Goal: Information Seeking & Learning: Learn about a topic

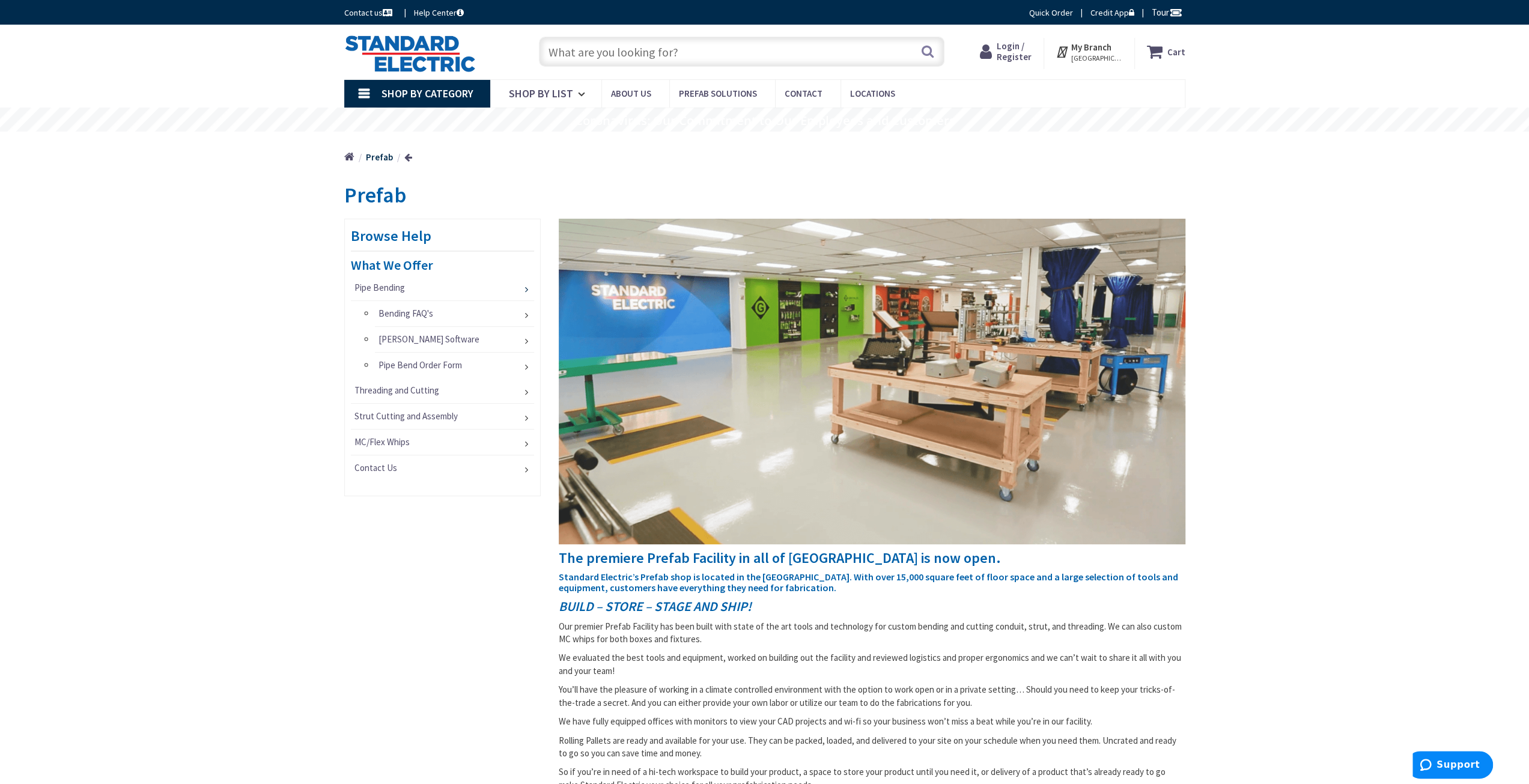
click at [397, 288] on link "Pipe Bending" at bounding box center [443, 288] width 184 height 25
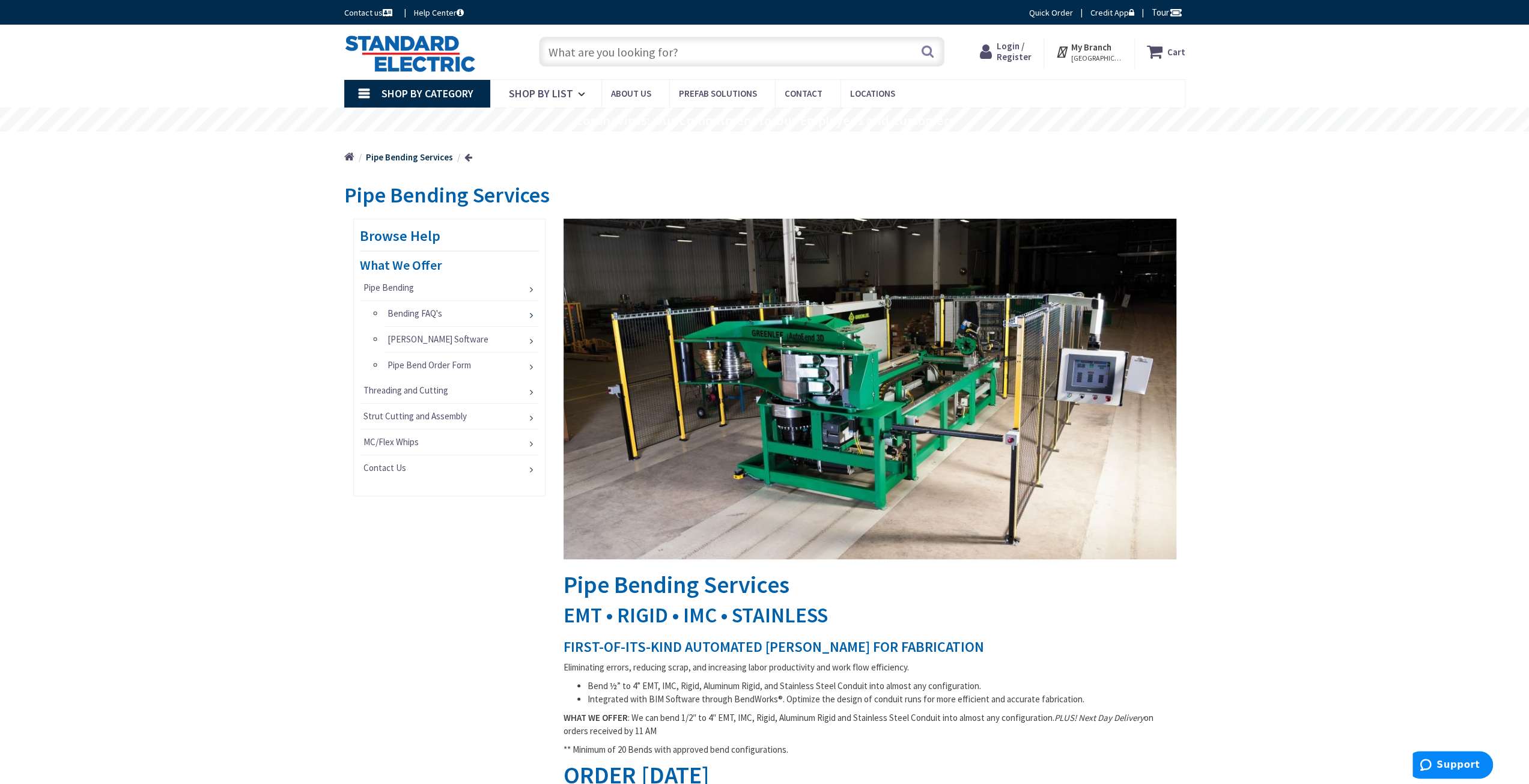
click at [411, 318] on link "Bending FAQ's" at bounding box center [461, 313] width 155 height 25
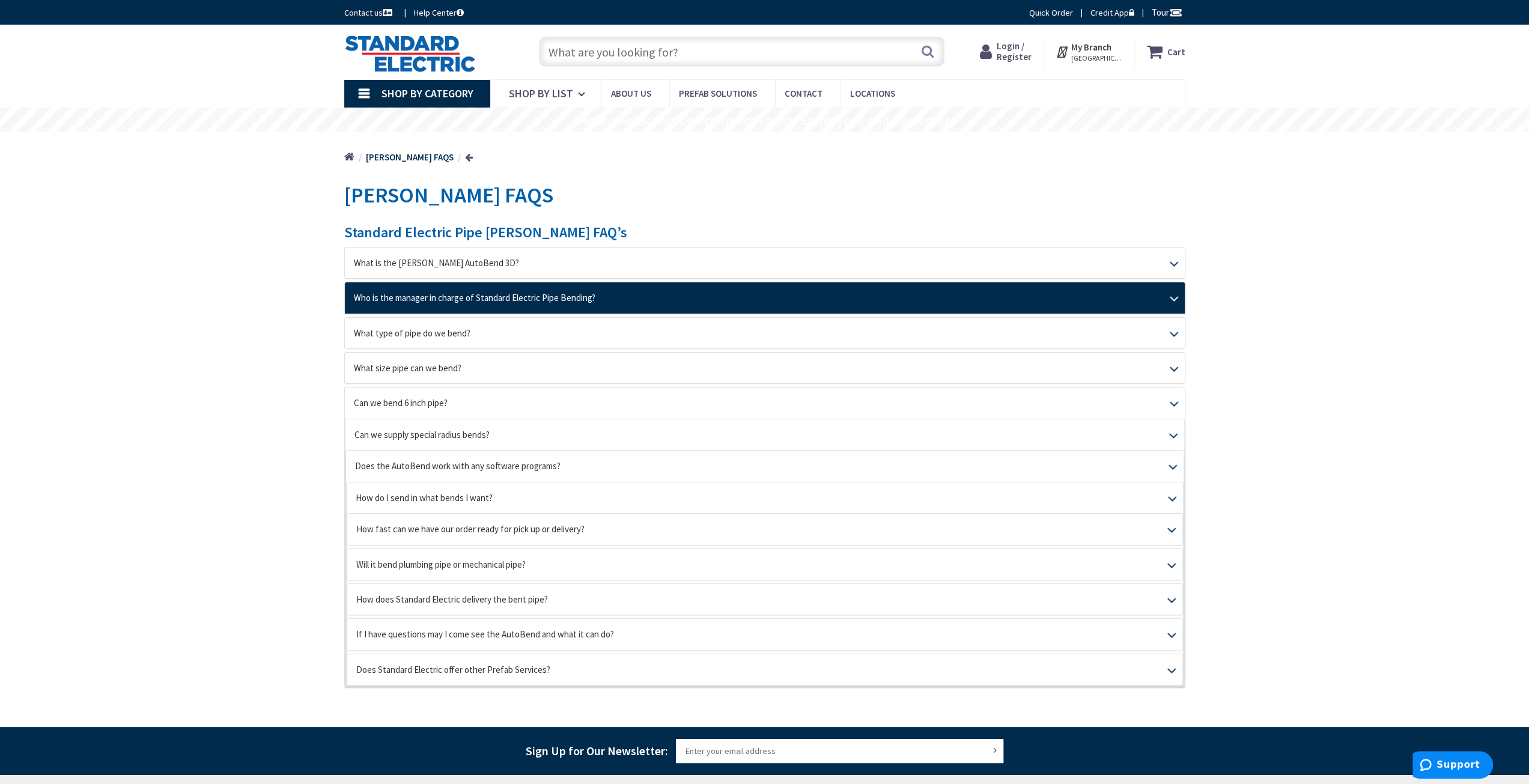
click at [475, 303] on link "Who is the manager in charge of Standard Electric Pipe Bending?" at bounding box center [765, 297] width 840 height 31
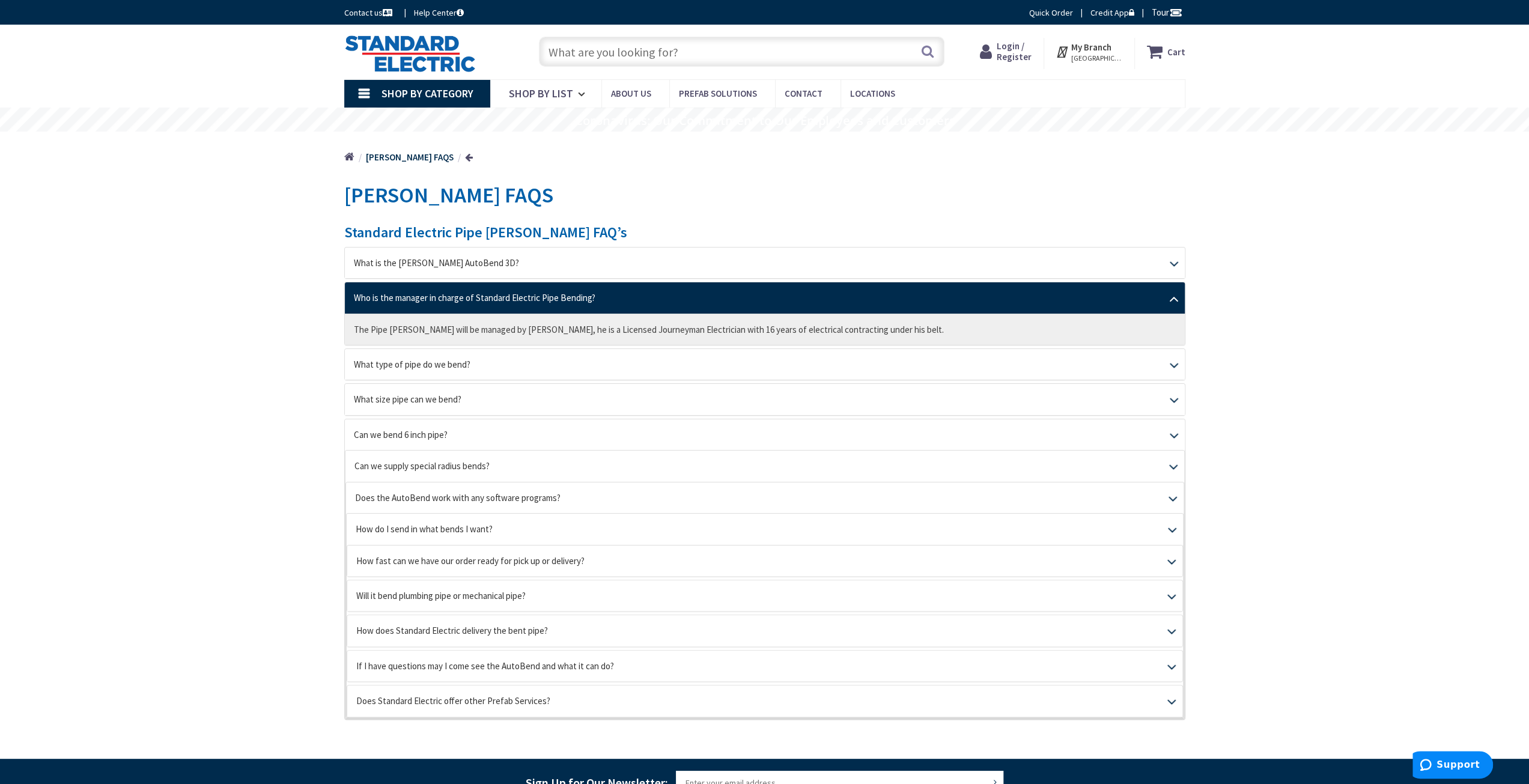
click at [475, 303] on link "Who is the manager in charge of Standard Electric Pipe Bending?" at bounding box center [765, 297] width 840 height 31
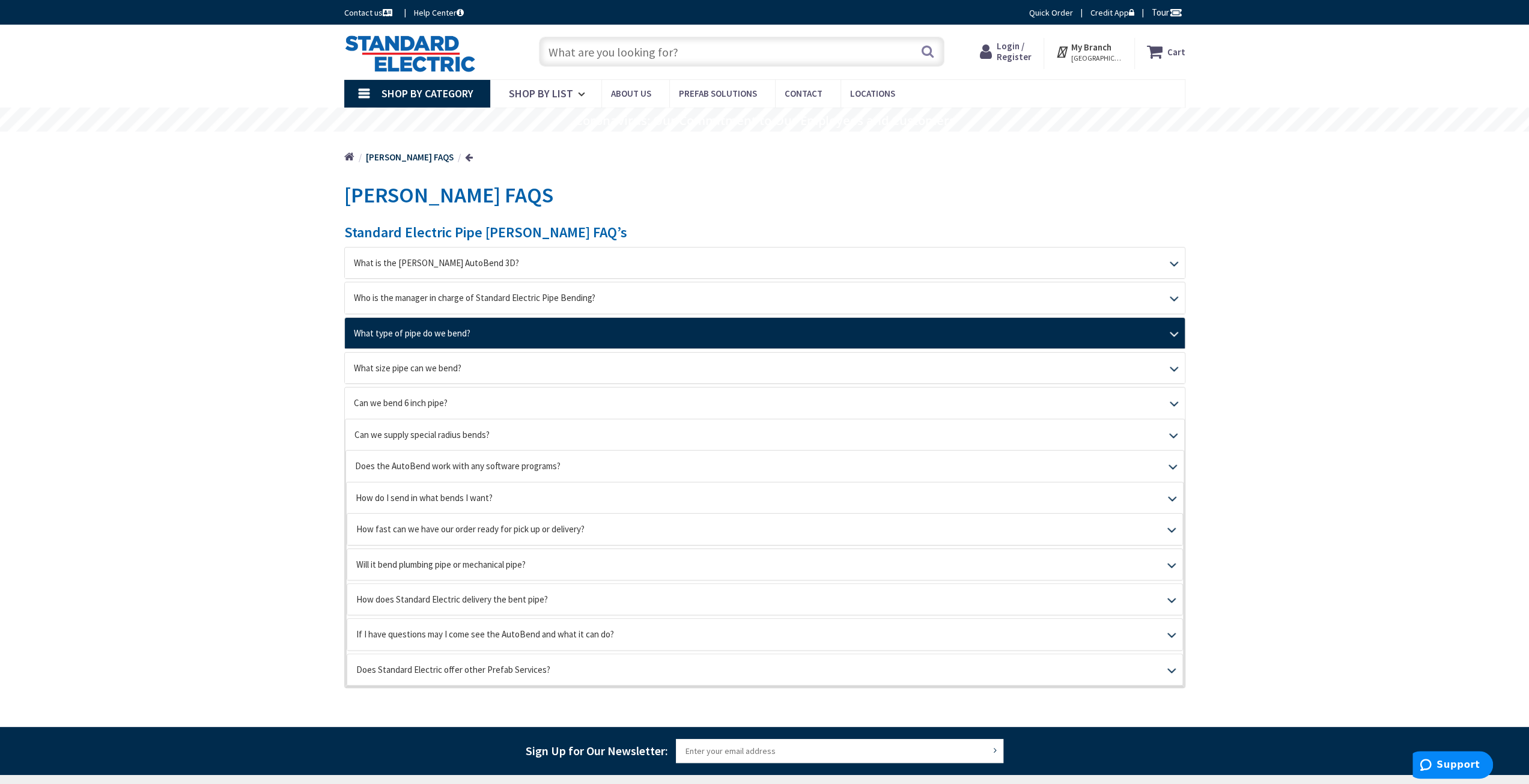
click at [433, 332] on link "What type of pipe do we bend?" at bounding box center [765, 333] width 840 height 31
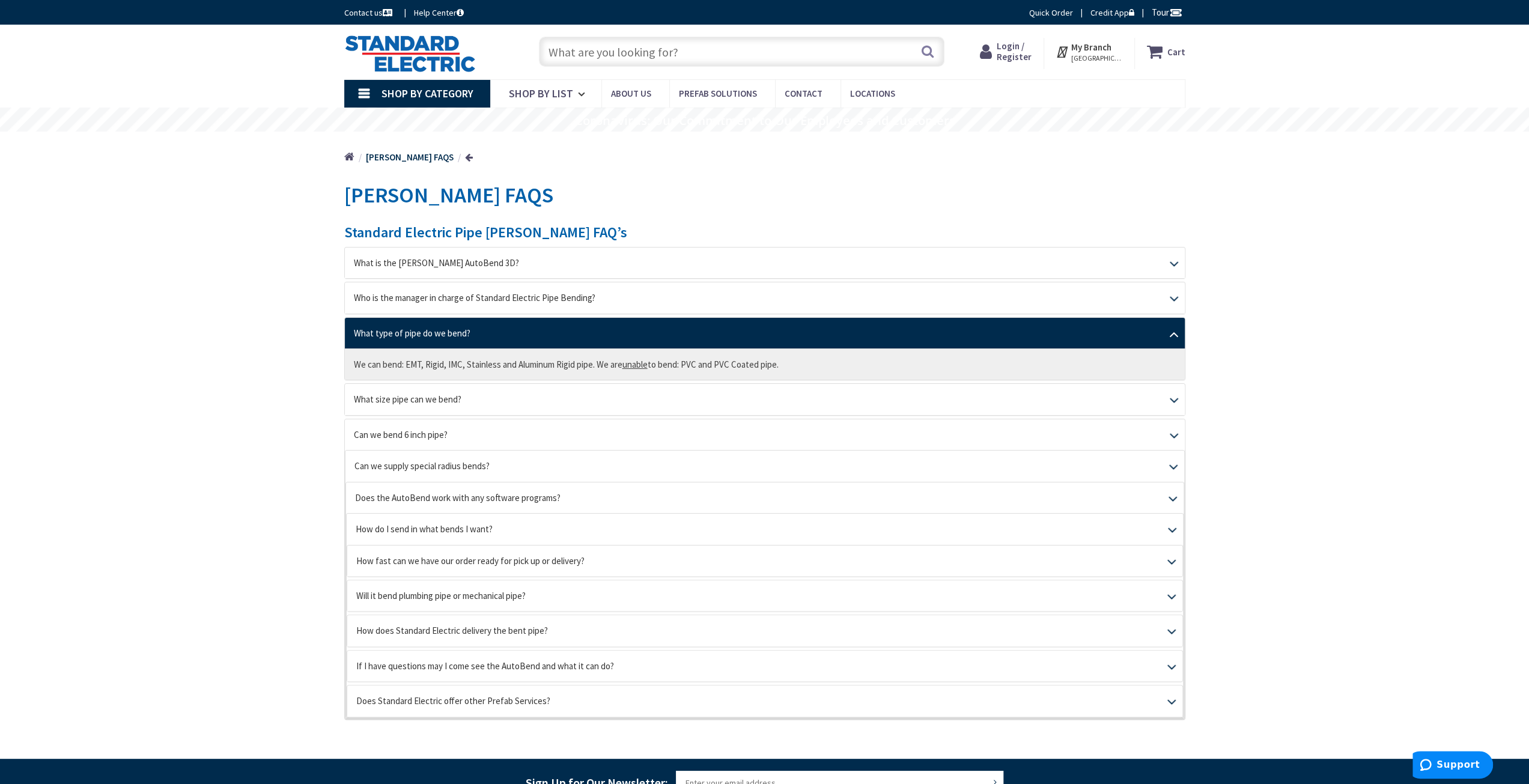
click at [433, 332] on link "What type of pipe do we bend?" at bounding box center [765, 333] width 840 height 31
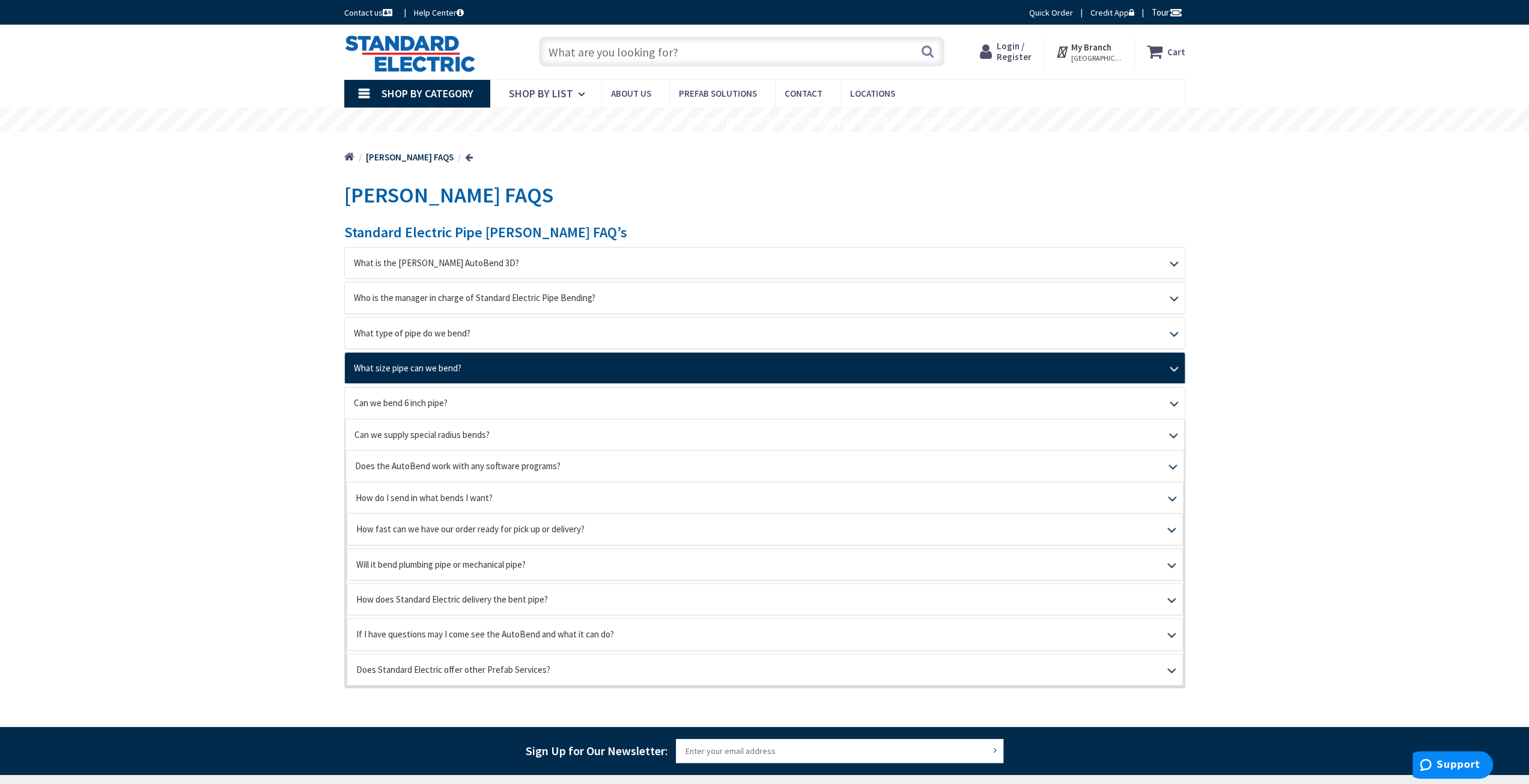
click at [427, 362] on link "What size pipe can we bend?" at bounding box center [765, 367] width 840 height 31
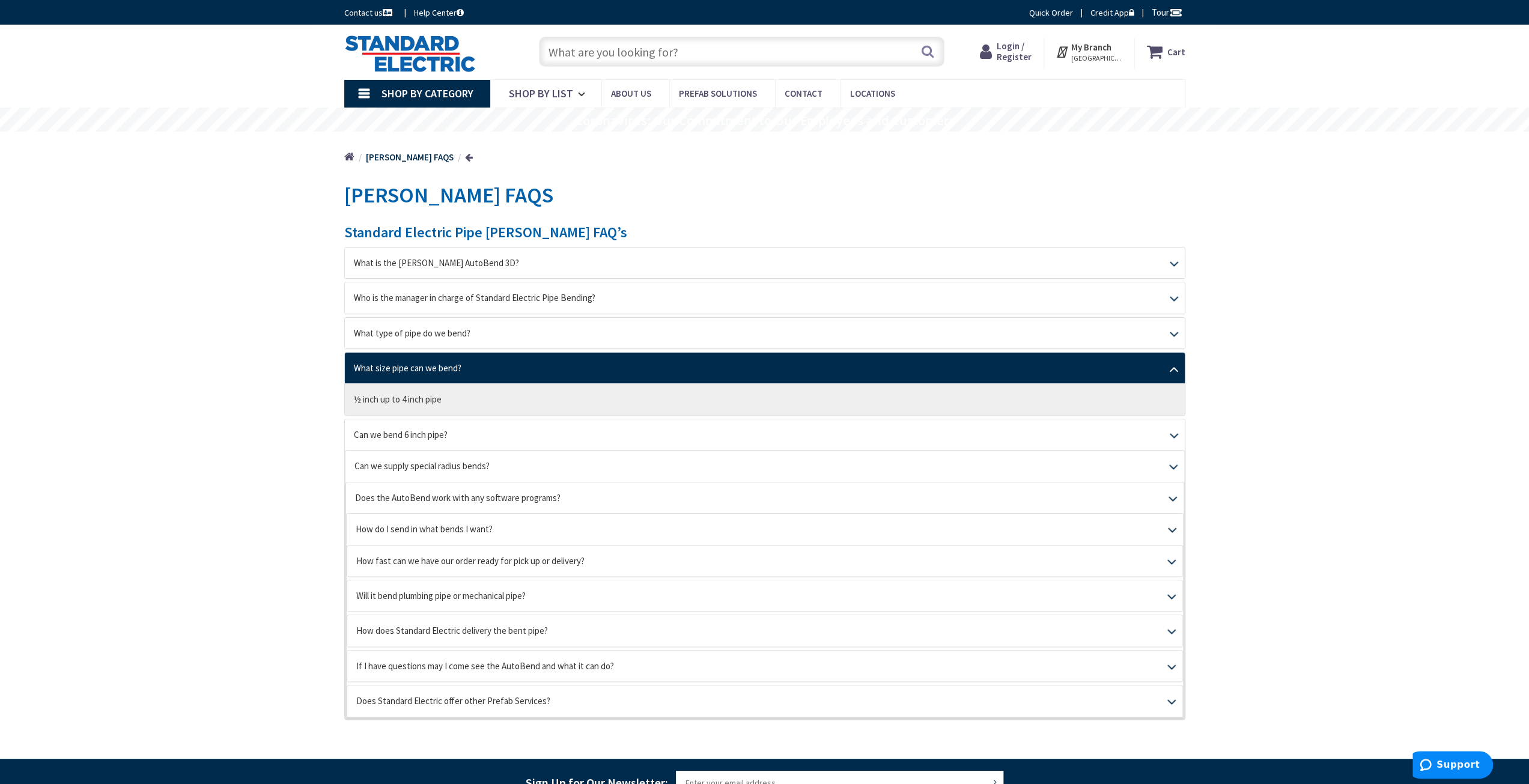
click at [427, 362] on link "What size pipe can we bend?" at bounding box center [765, 367] width 840 height 31
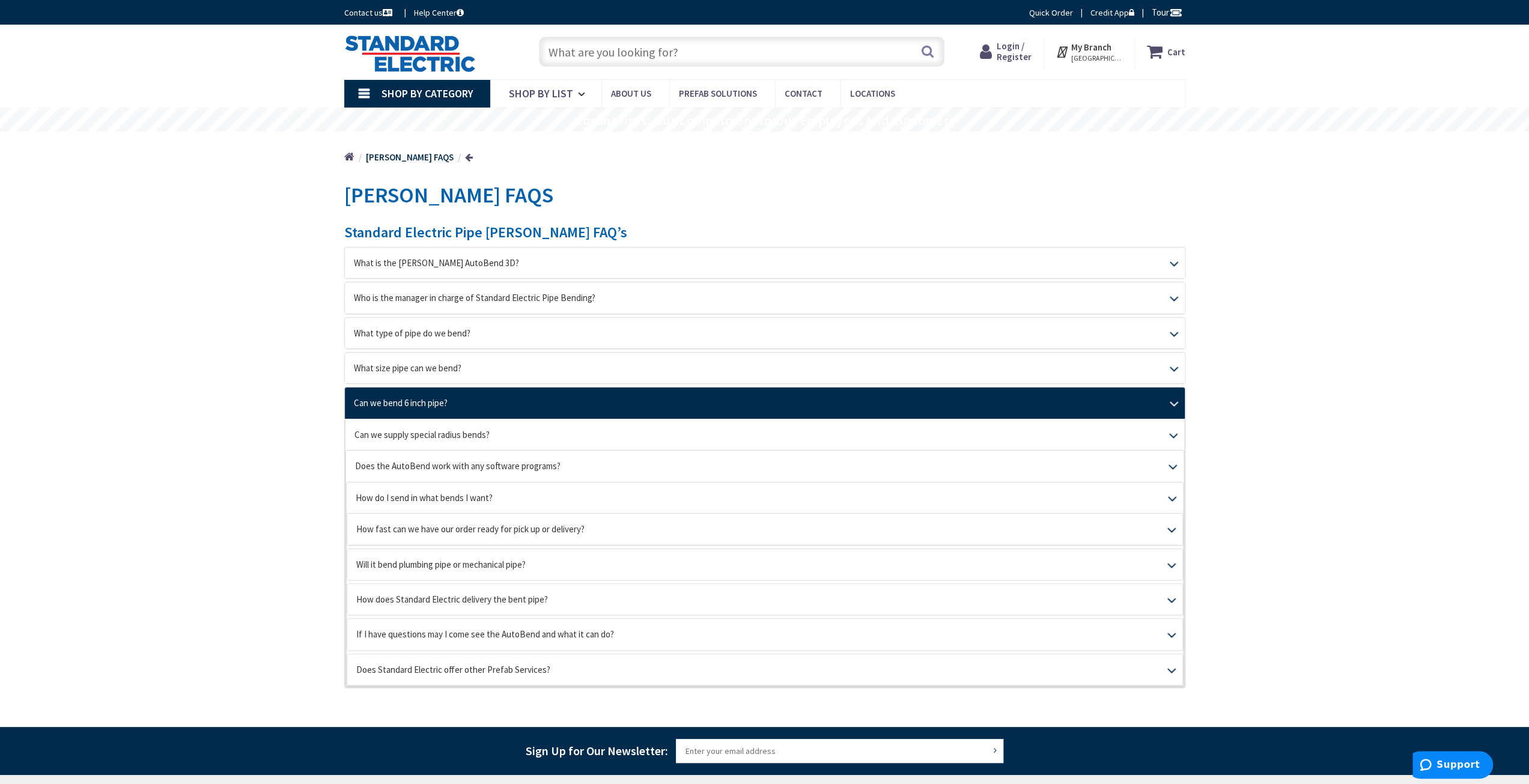
click at [429, 399] on link "Can we bend 6 inch pipe?" at bounding box center [765, 402] width 840 height 31
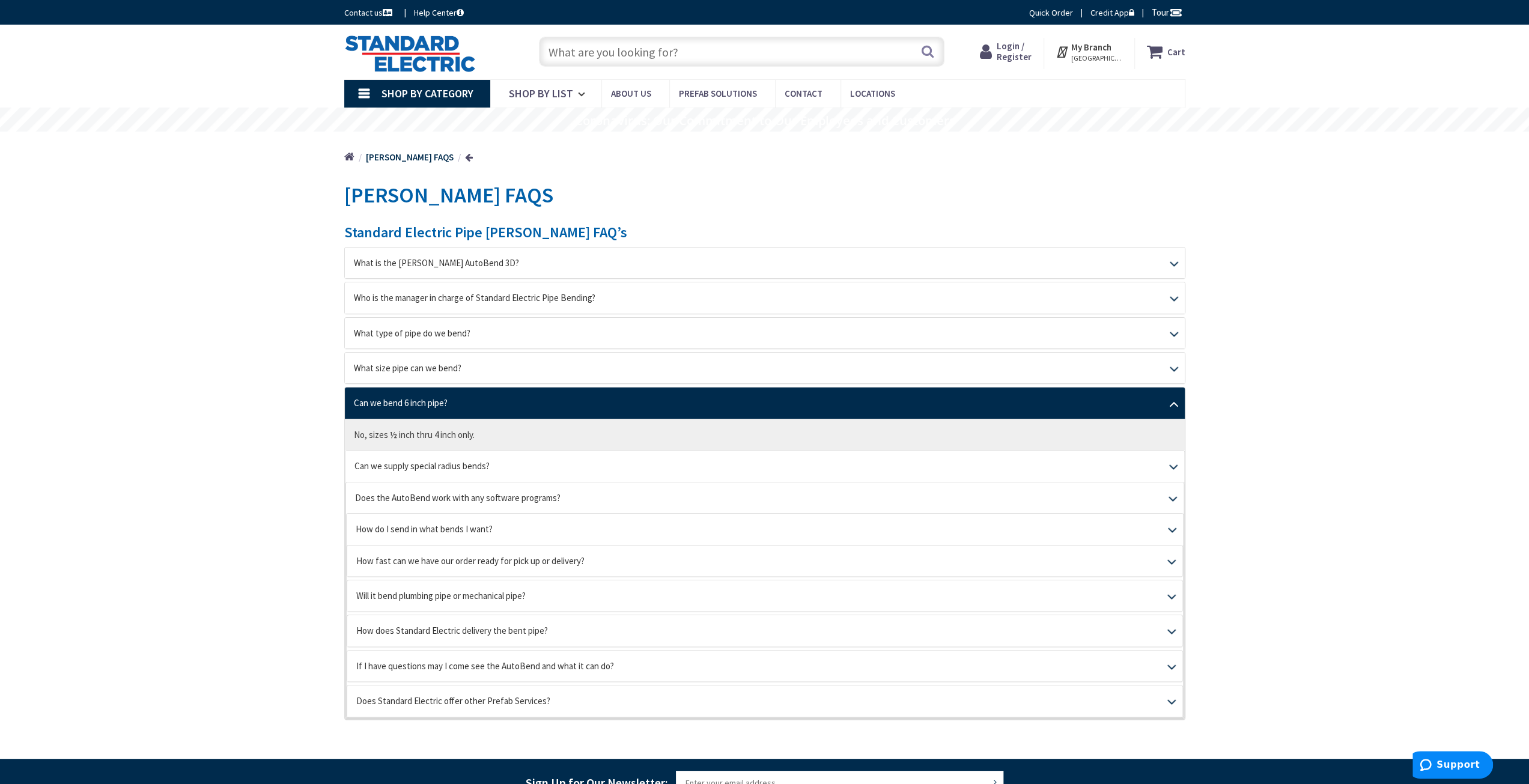
click at [416, 399] on link "Can we bend 6 inch pipe?" at bounding box center [765, 402] width 840 height 31
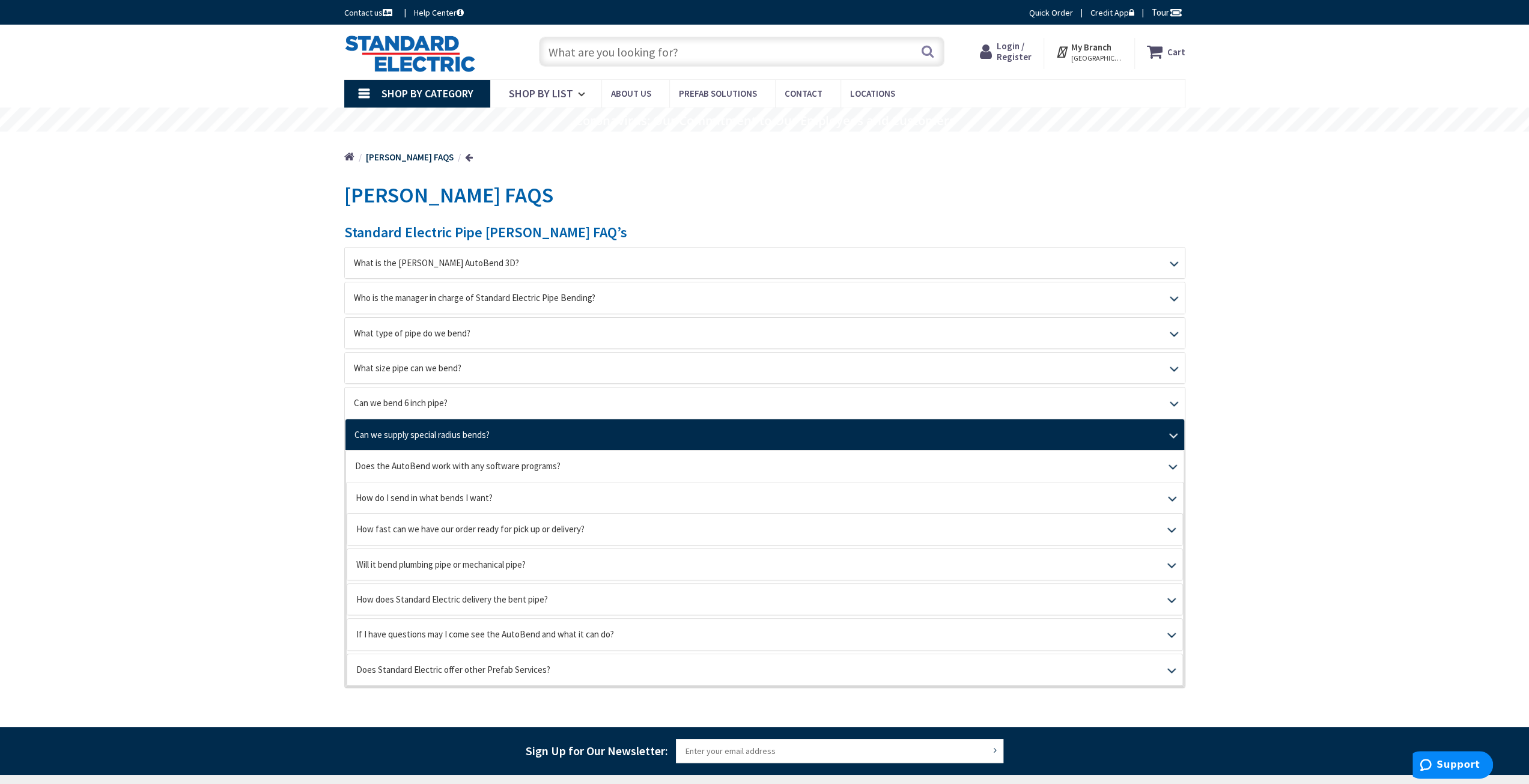
click at [419, 433] on link "Can we supply special radius bends?" at bounding box center [765, 434] width 839 height 31
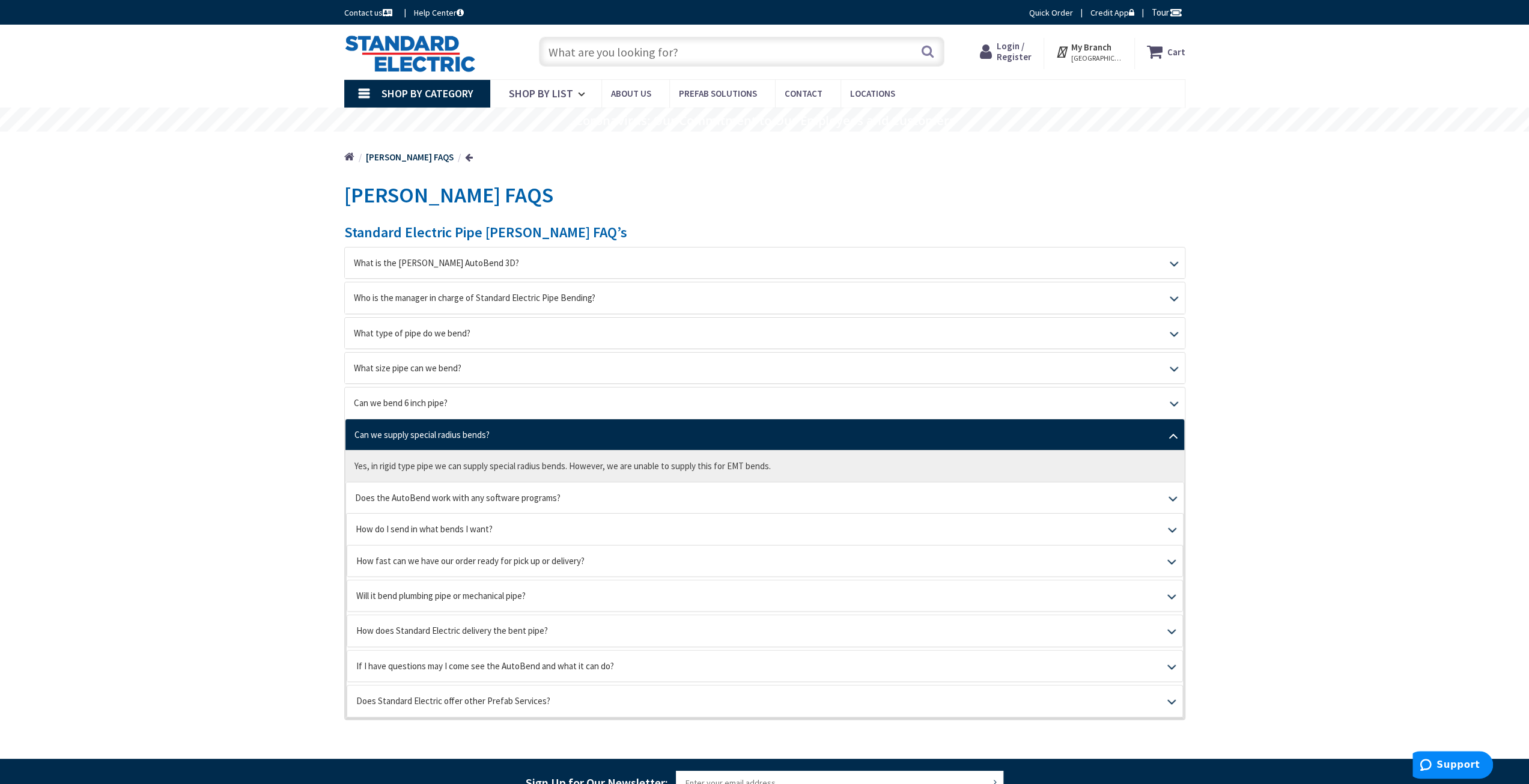
click at [419, 433] on link "Can we supply special radius bends?" at bounding box center [765, 434] width 839 height 31
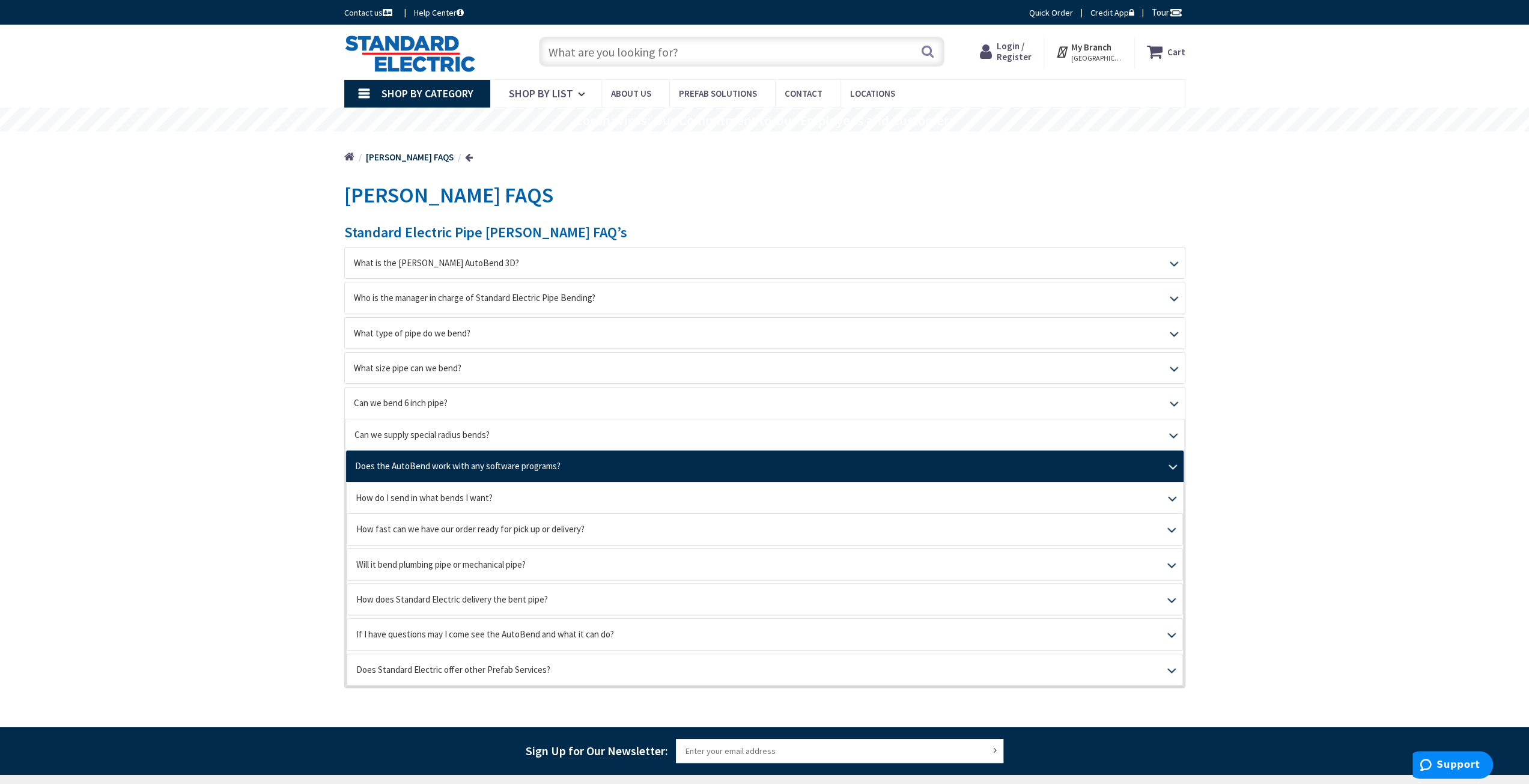
click at [405, 463] on link "Does the AutoBend work with any software programs?" at bounding box center [764, 465] width 837 height 31
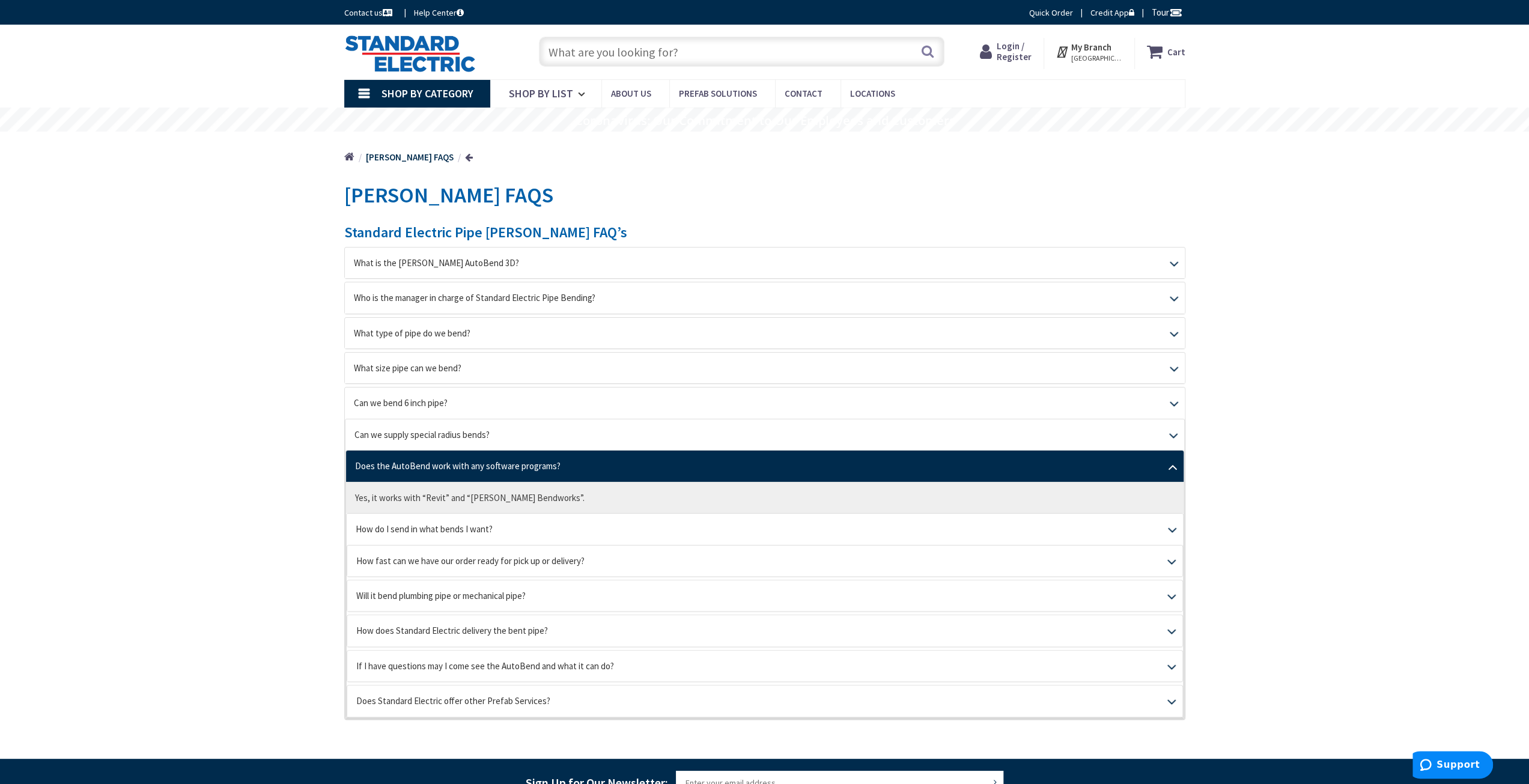
click at [405, 463] on link "Does the AutoBend work with any software programs?" at bounding box center [764, 465] width 837 height 31
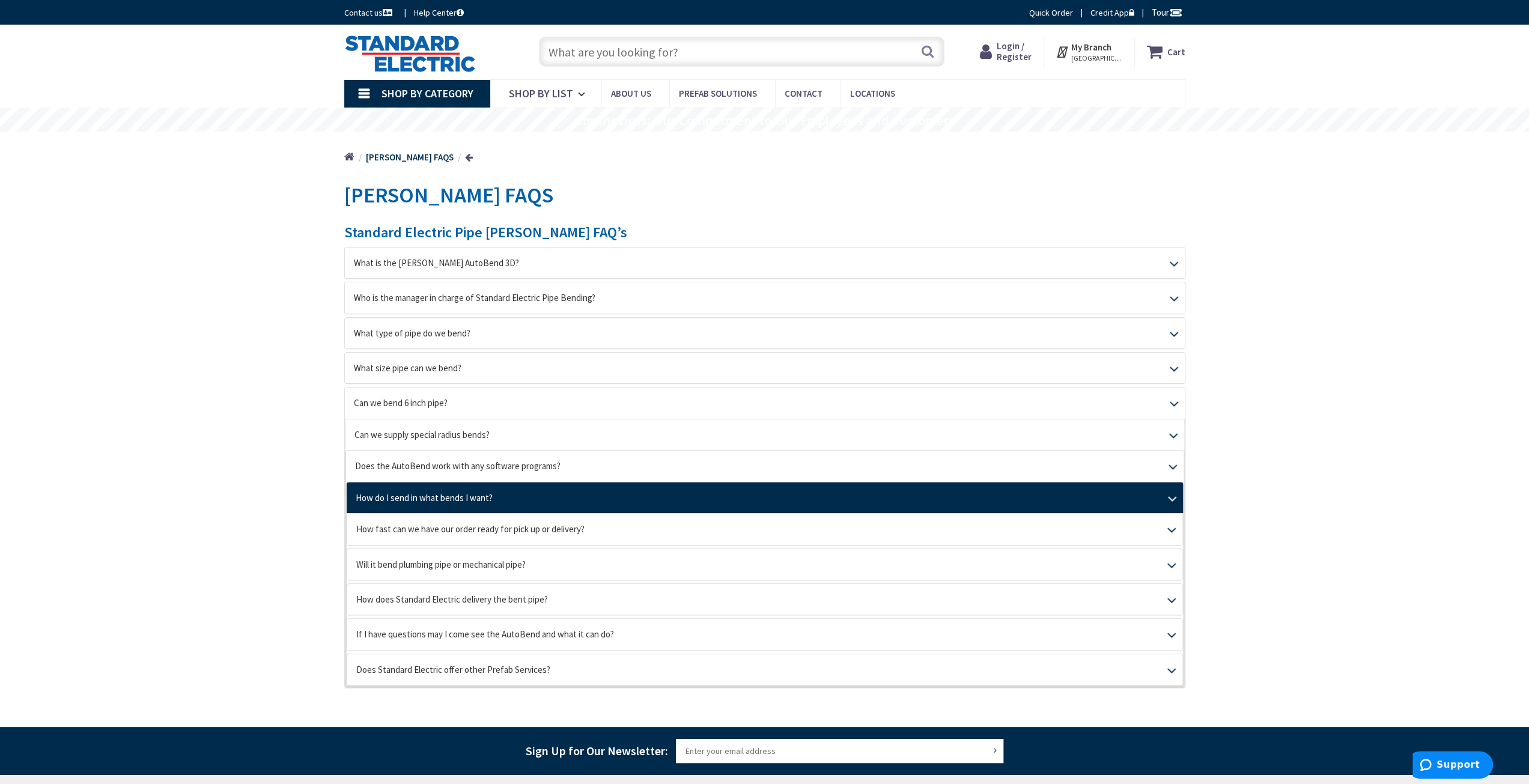
click at [395, 492] on link "How do I send in what bends I want?" at bounding box center [765, 497] width 837 height 31
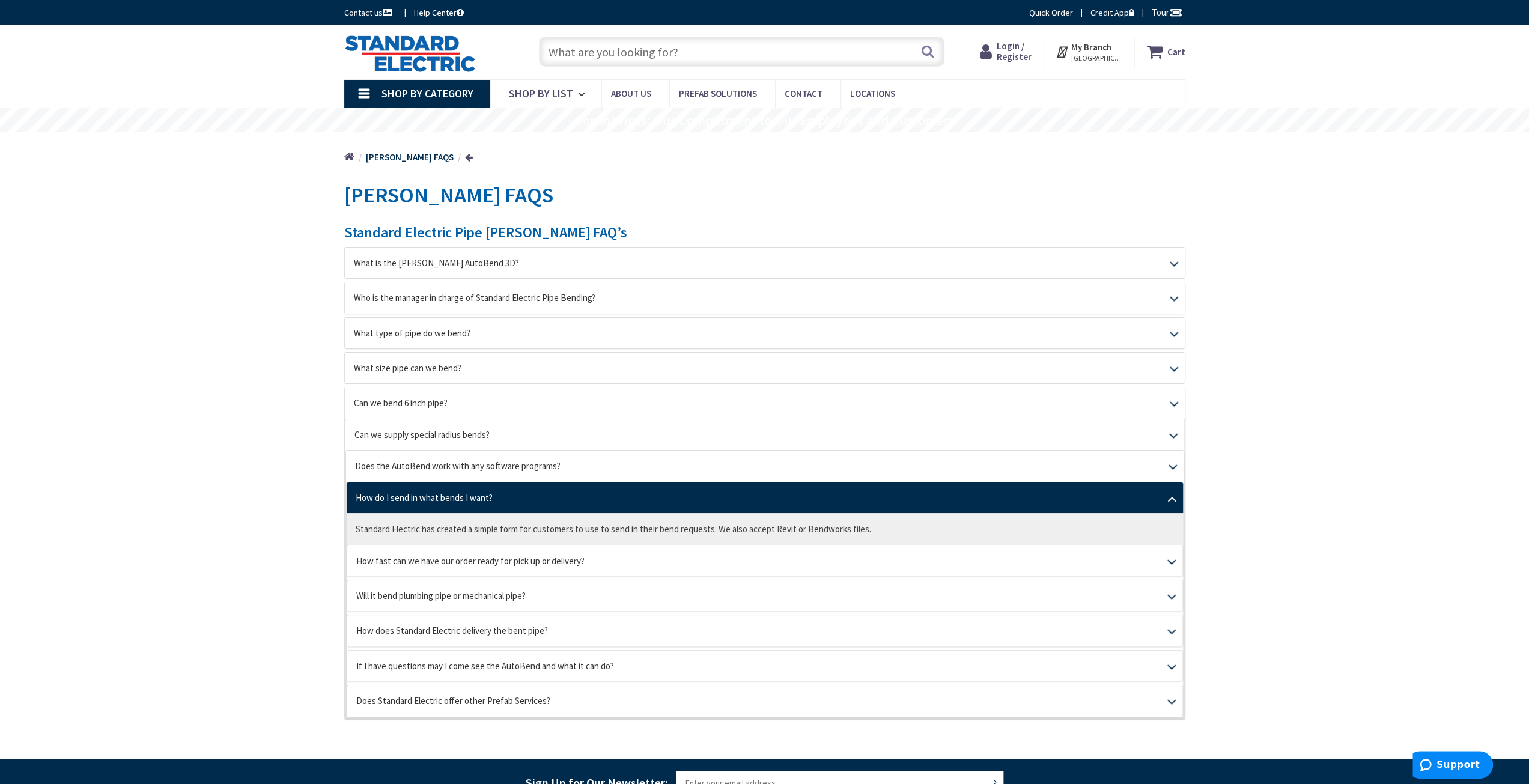
click at [395, 492] on link "How do I send in what bends I want?" at bounding box center [765, 497] width 837 height 31
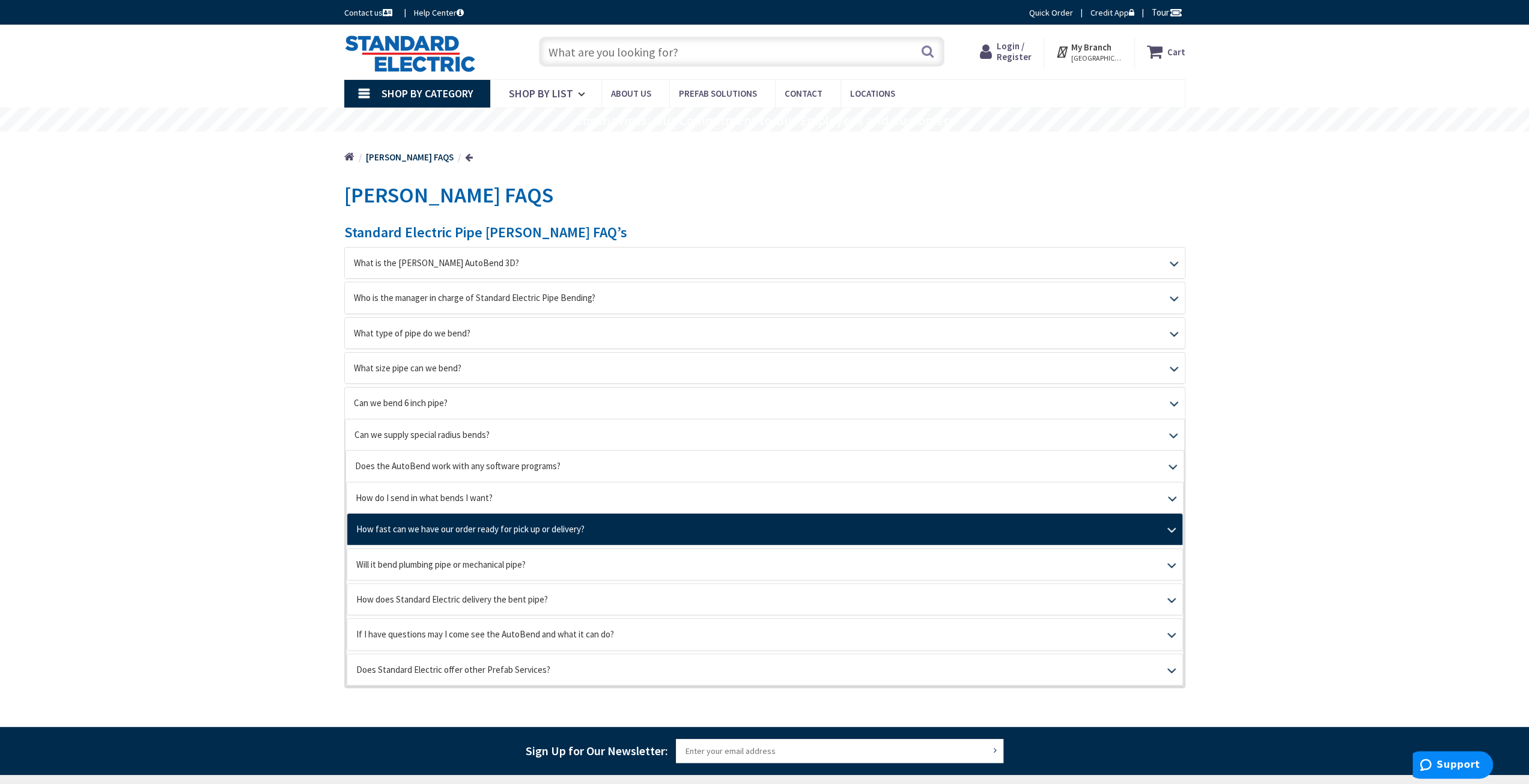
click at [393, 523] on link "How fast can we have our order ready for pick up or delivery?" at bounding box center [765, 528] width 835 height 31
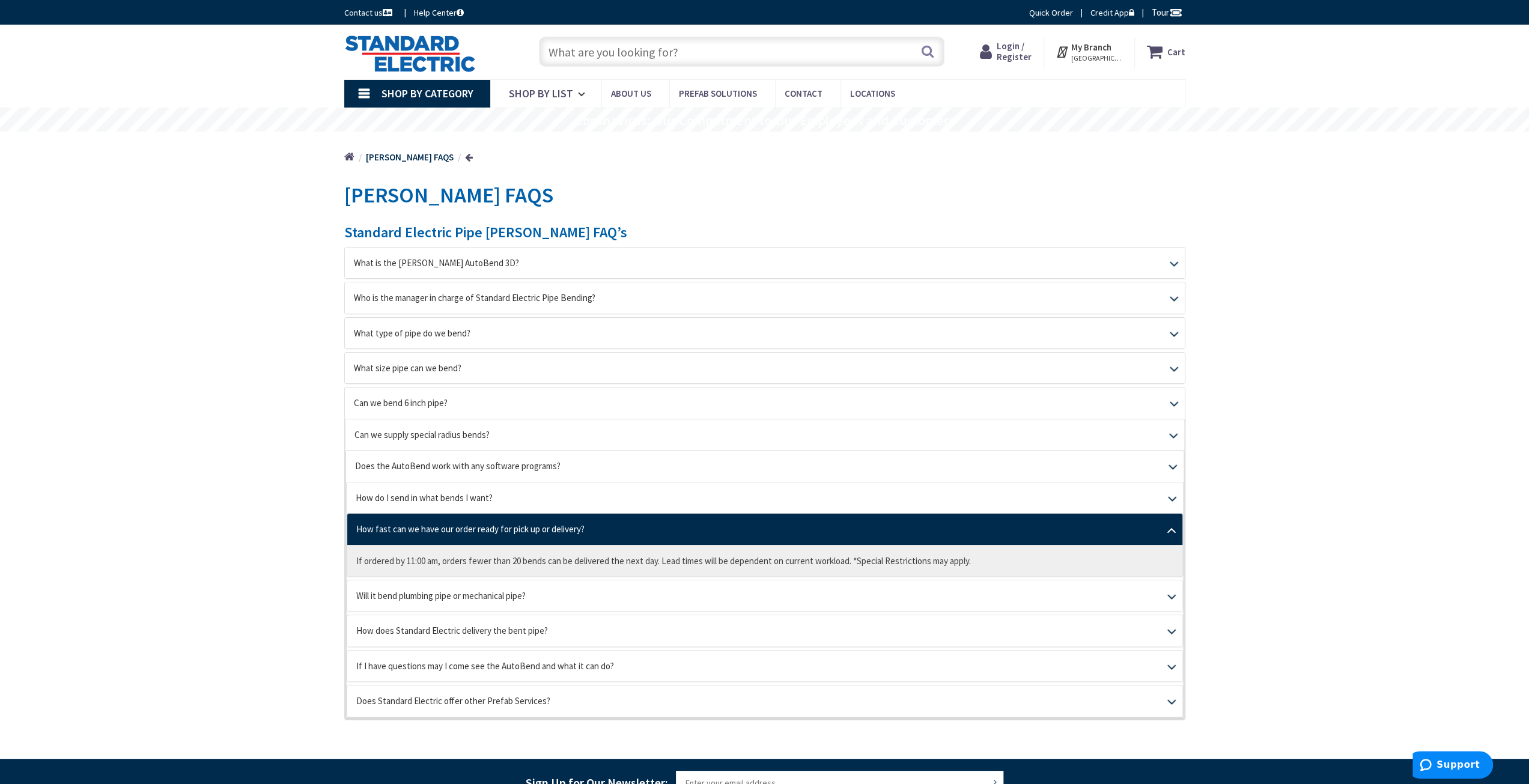
click at [393, 522] on link "How fast can we have our order ready for pick up or delivery?" at bounding box center [765, 528] width 835 height 31
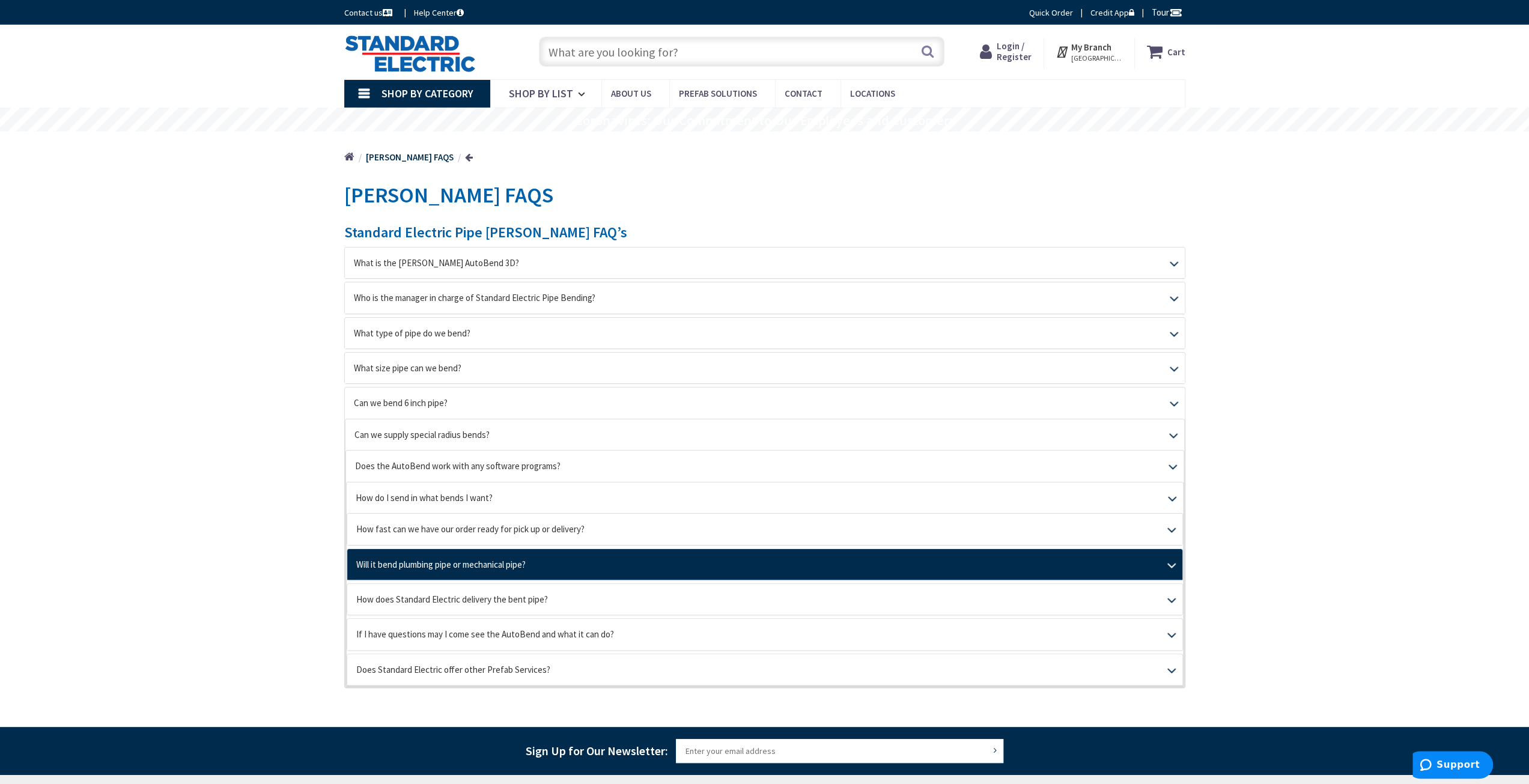
click at [422, 563] on link "Will it bend plumbing pipe or mechanical pipe?" at bounding box center [765, 564] width 835 height 31
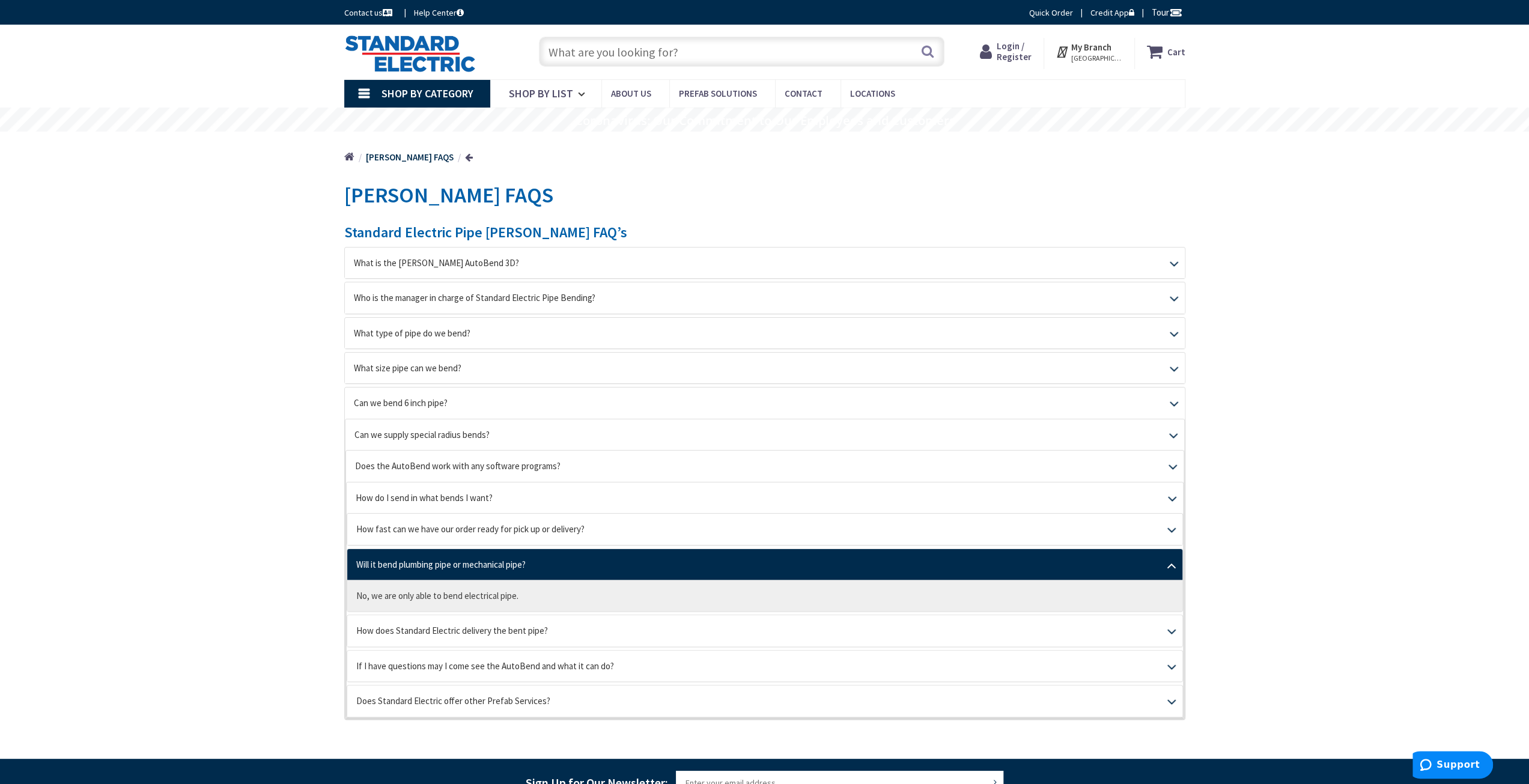
click at [422, 563] on link "Will it bend plumbing pipe or mechanical pipe?" at bounding box center [765, 564] width 835 height 31
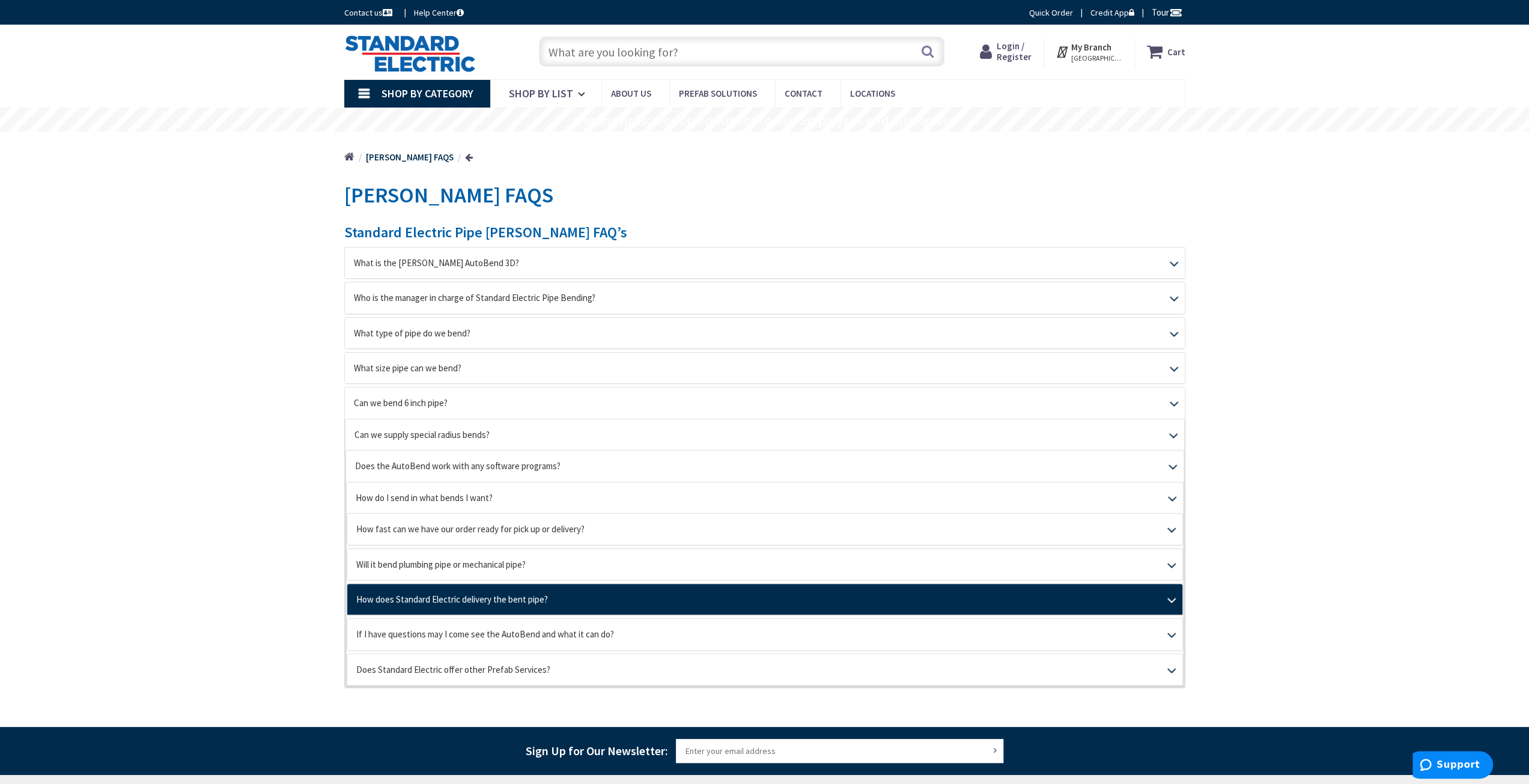
click at [433, 598] on link "How does Standard Electric delivery the bent pipe?" at bounding box center [765, 598] width 835 height 31
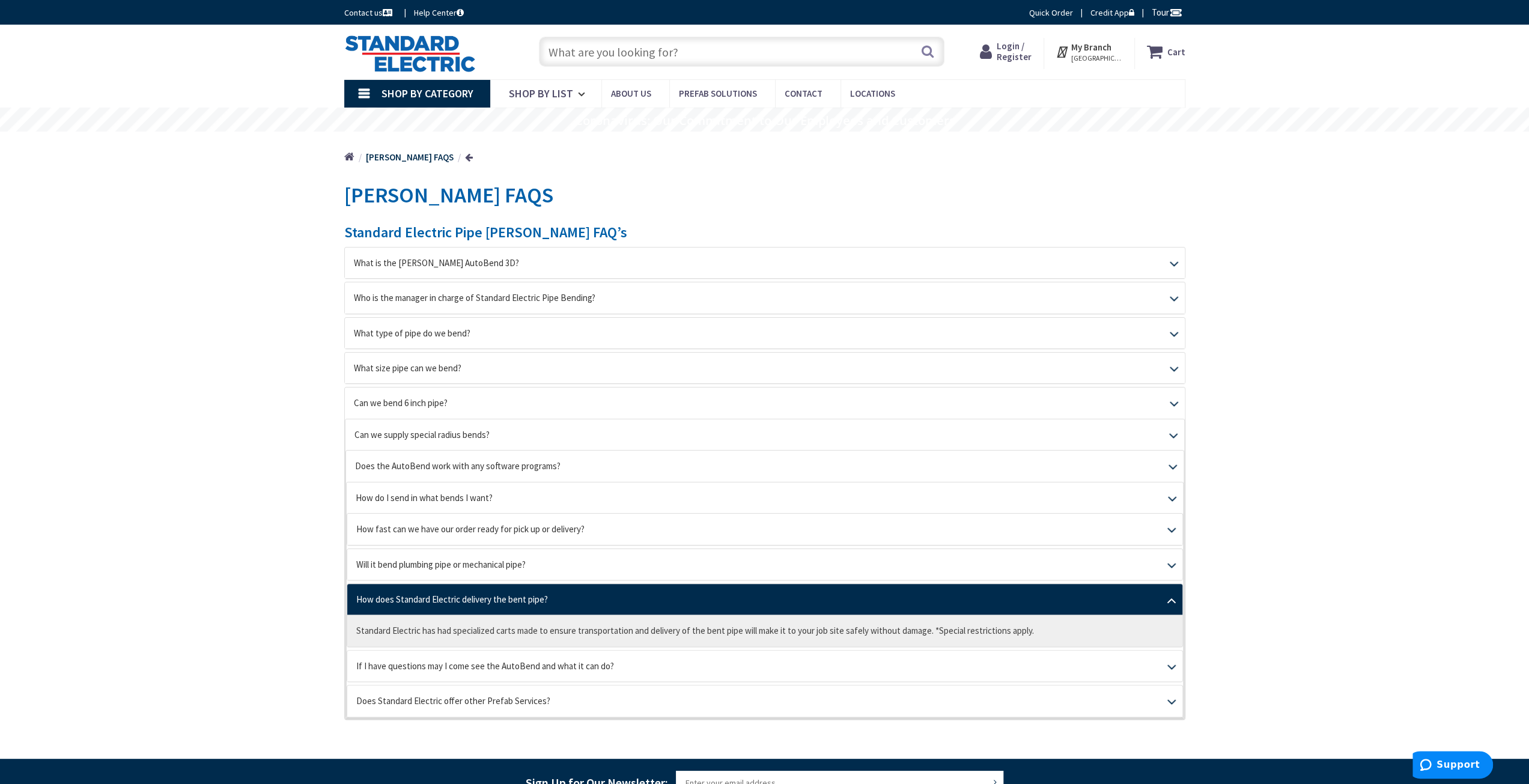
click at [432, 598] on link "How does Standard Electric delivery the bent pipe?" at bounding box center [765, 598] width 835 height 31
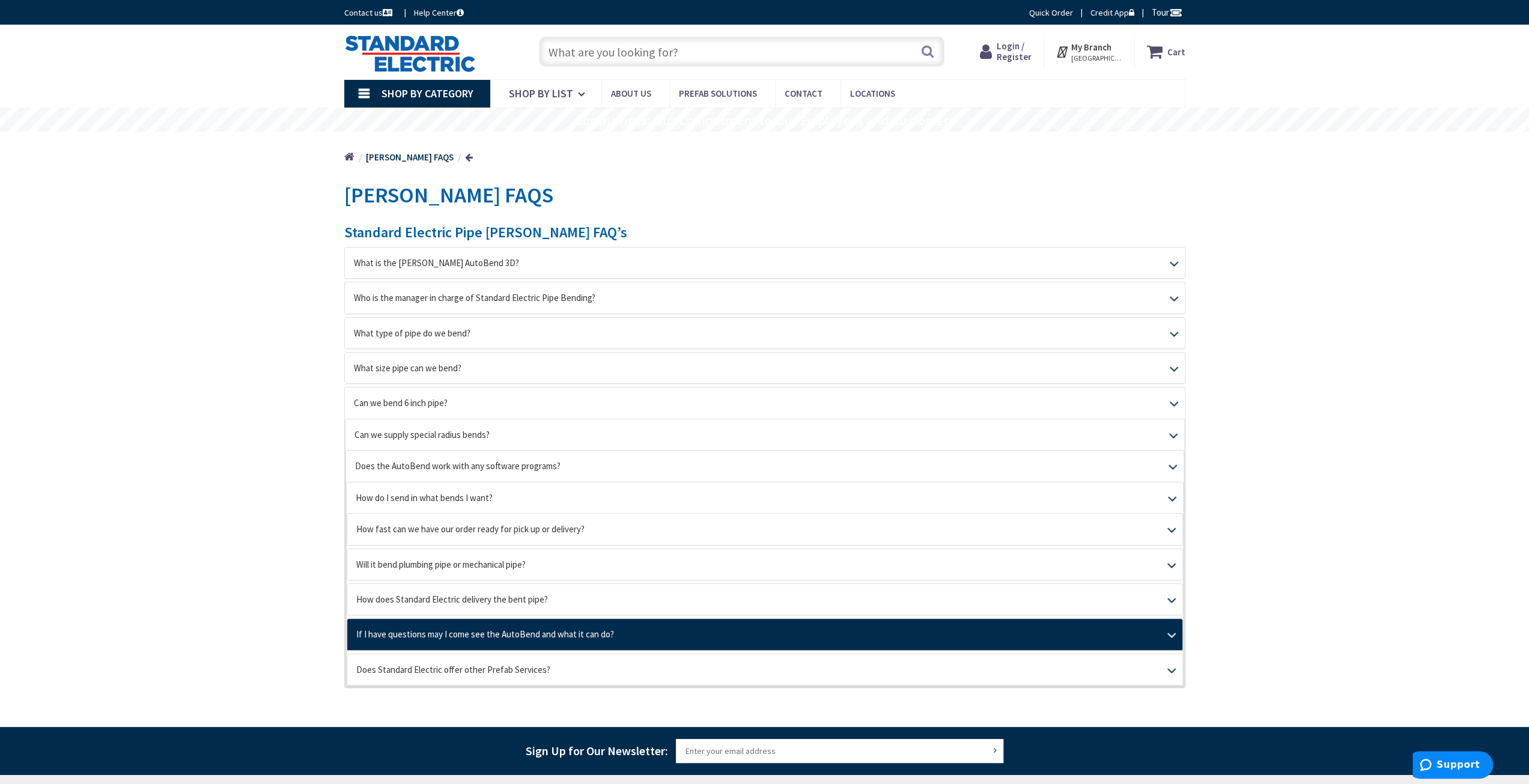
click at [439, 630] on link "If I have questions may I come see the AutoBend and what it can do?" at bounding box center [765, 634] width 835 height 31
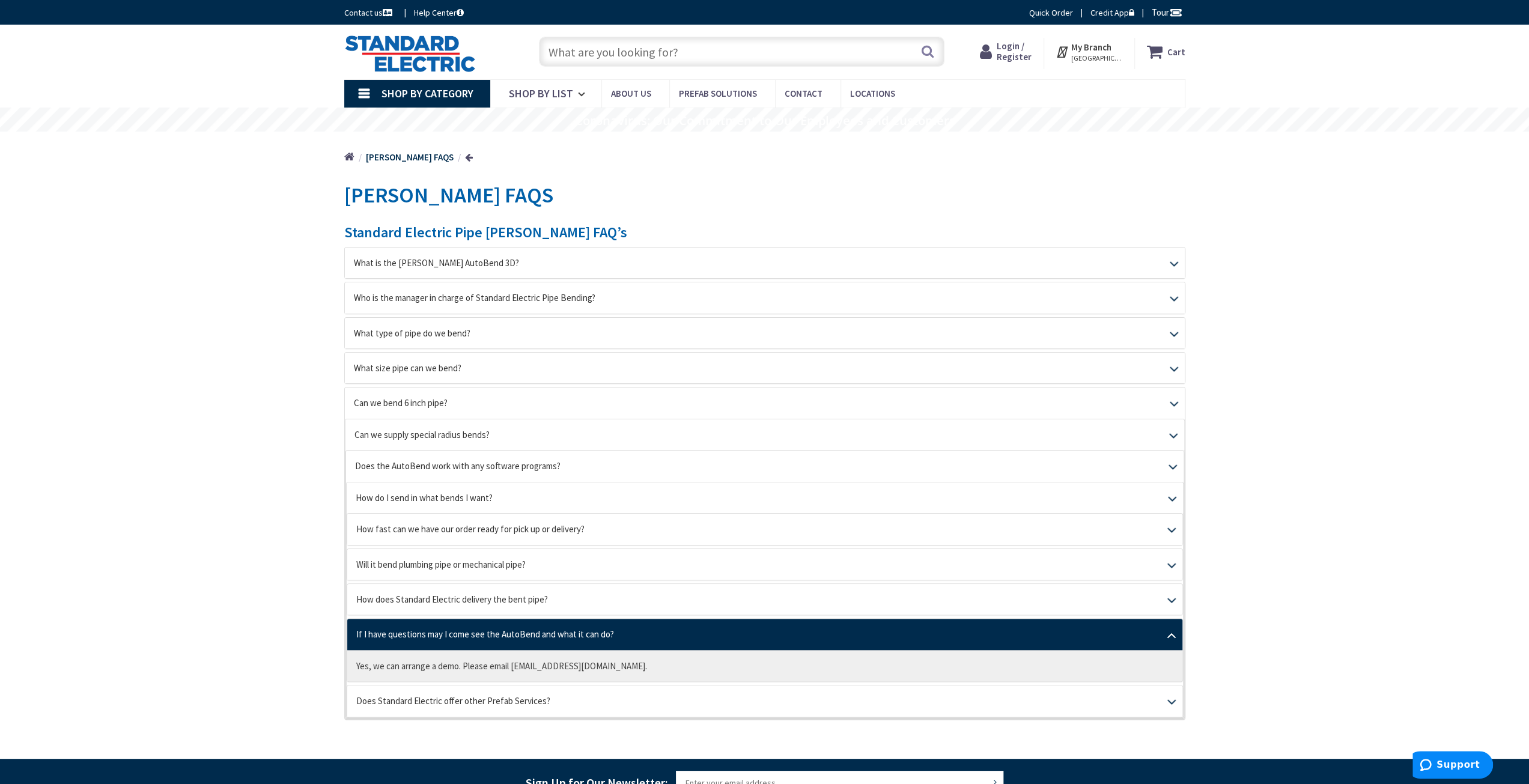
click at [439, 630] on link "If I have questions may I come see the AutoBend and what it can do?" at bounding box center [765, 634] width 835 height 31
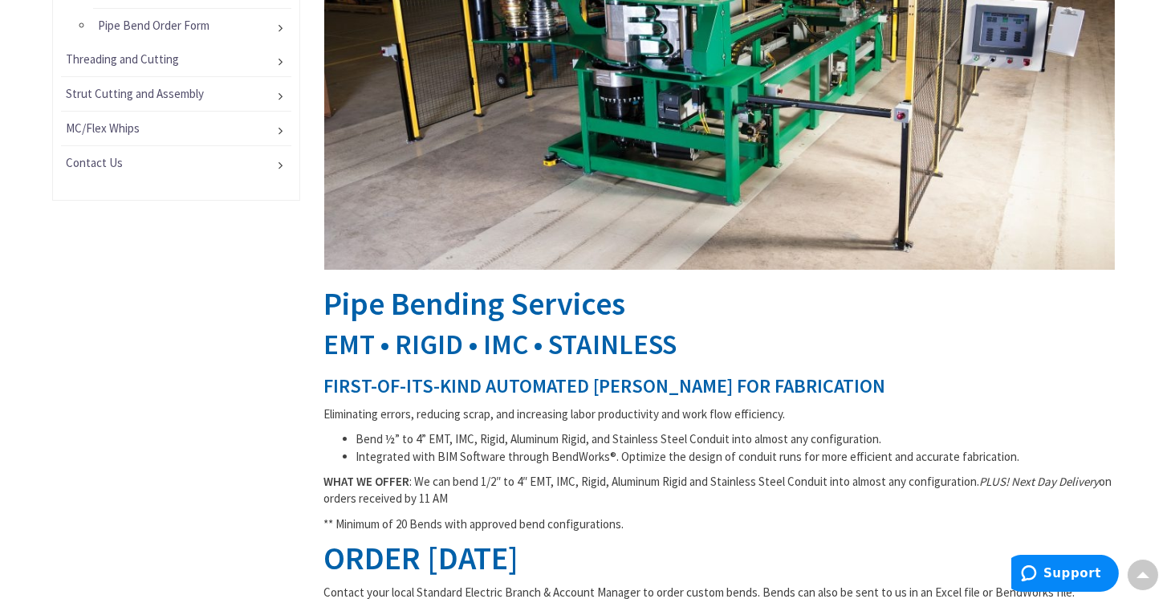
scroll to position [550, 0]
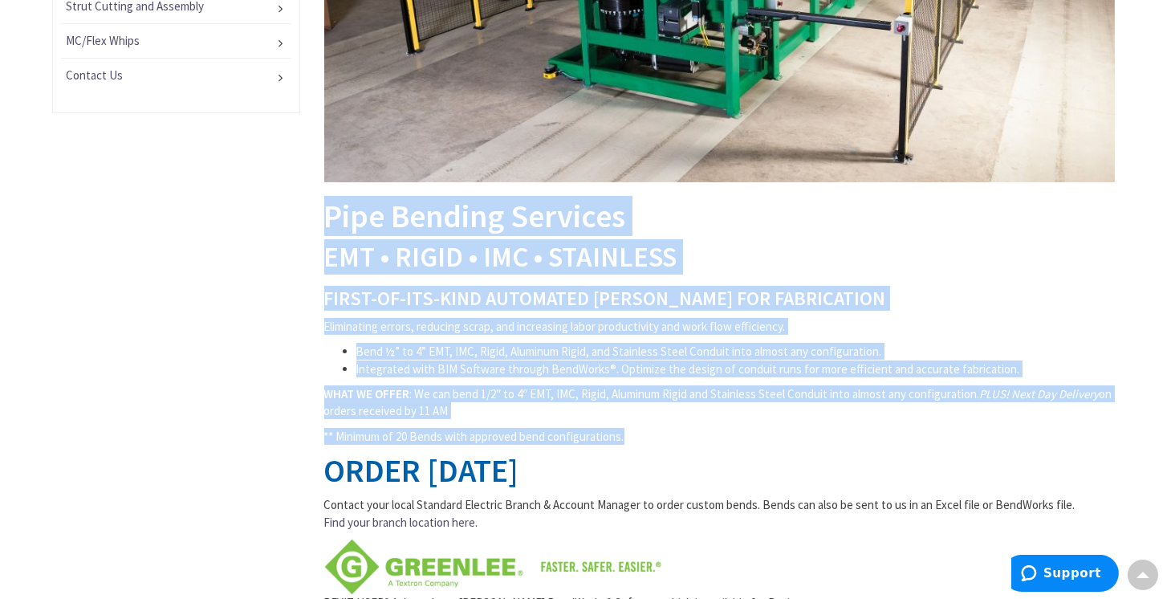
drag, startPoint x: 635, startPoint y: 436, endPoint x: 328, endPoint y: 227, distance: 371.0
click at [328, 227] on div "Pipe Bending Services EMT • RIGID • IMC • STAINLESS FIRST-OF-ITS-KIND AUTOMATED…" at bounding box center [720, 309] width 816 height 1134
copy div "Pipe Bending Services EMT • RIGID • IMC • STAINLESS FIRST-OF-ITS-KIND AUTOMATED…"
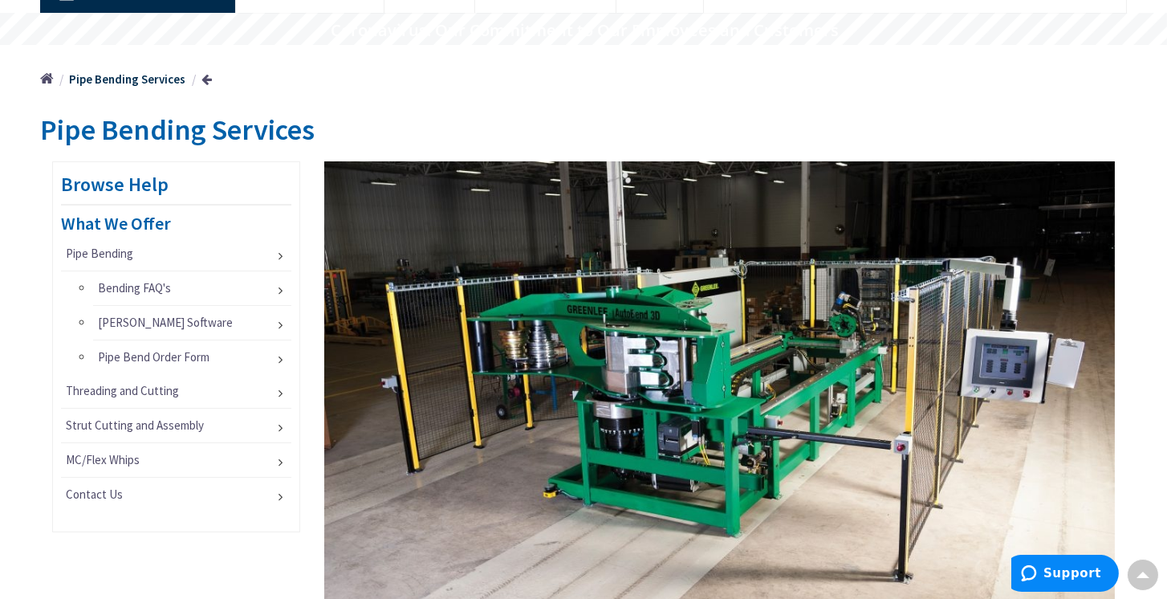
scroll to position [183, 0]
